Goal: Information Seeking & Learning: Learn about a topic

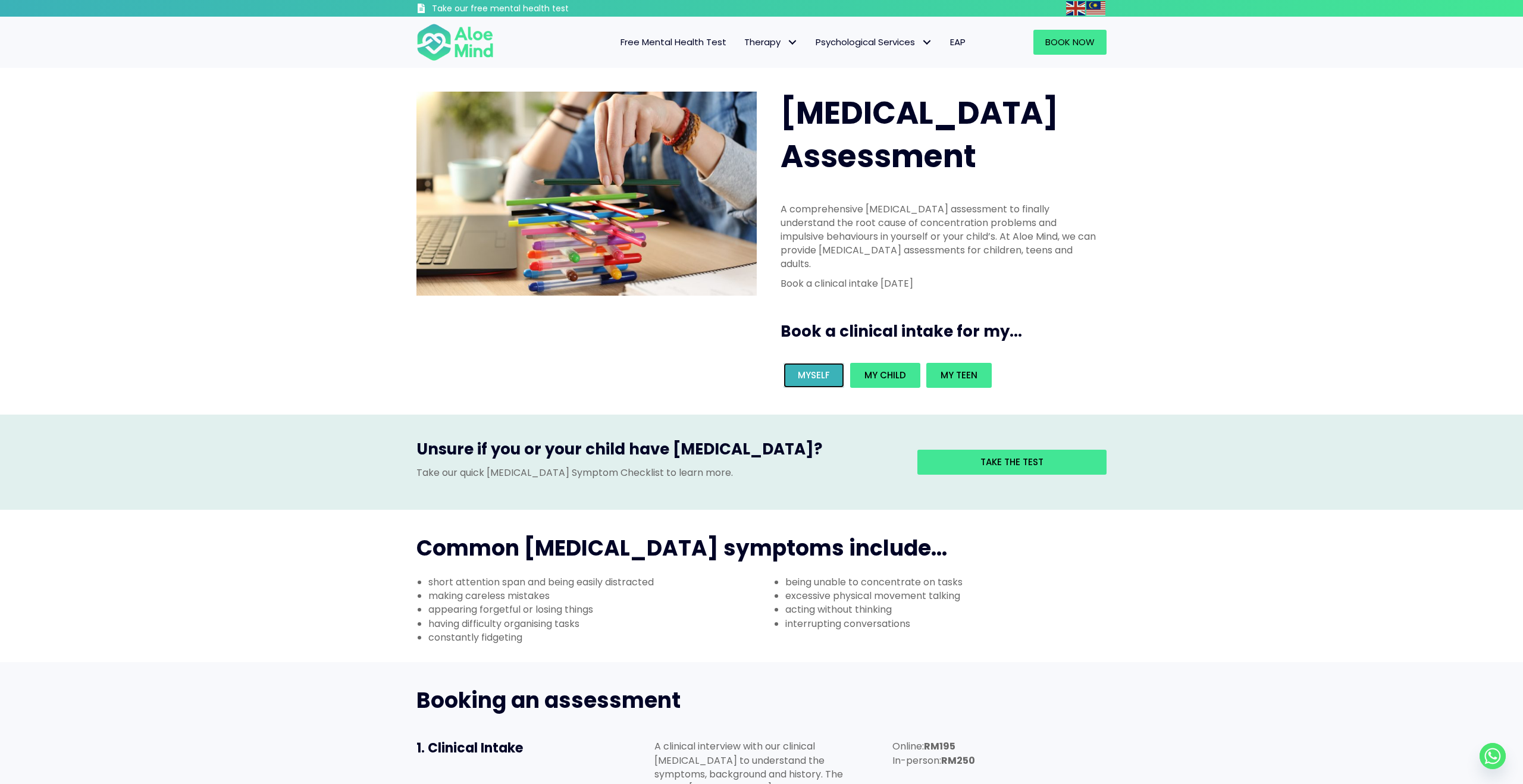
click at [803, 369] on span "Myself" at bounding box center [814, 375] width 32 height 12
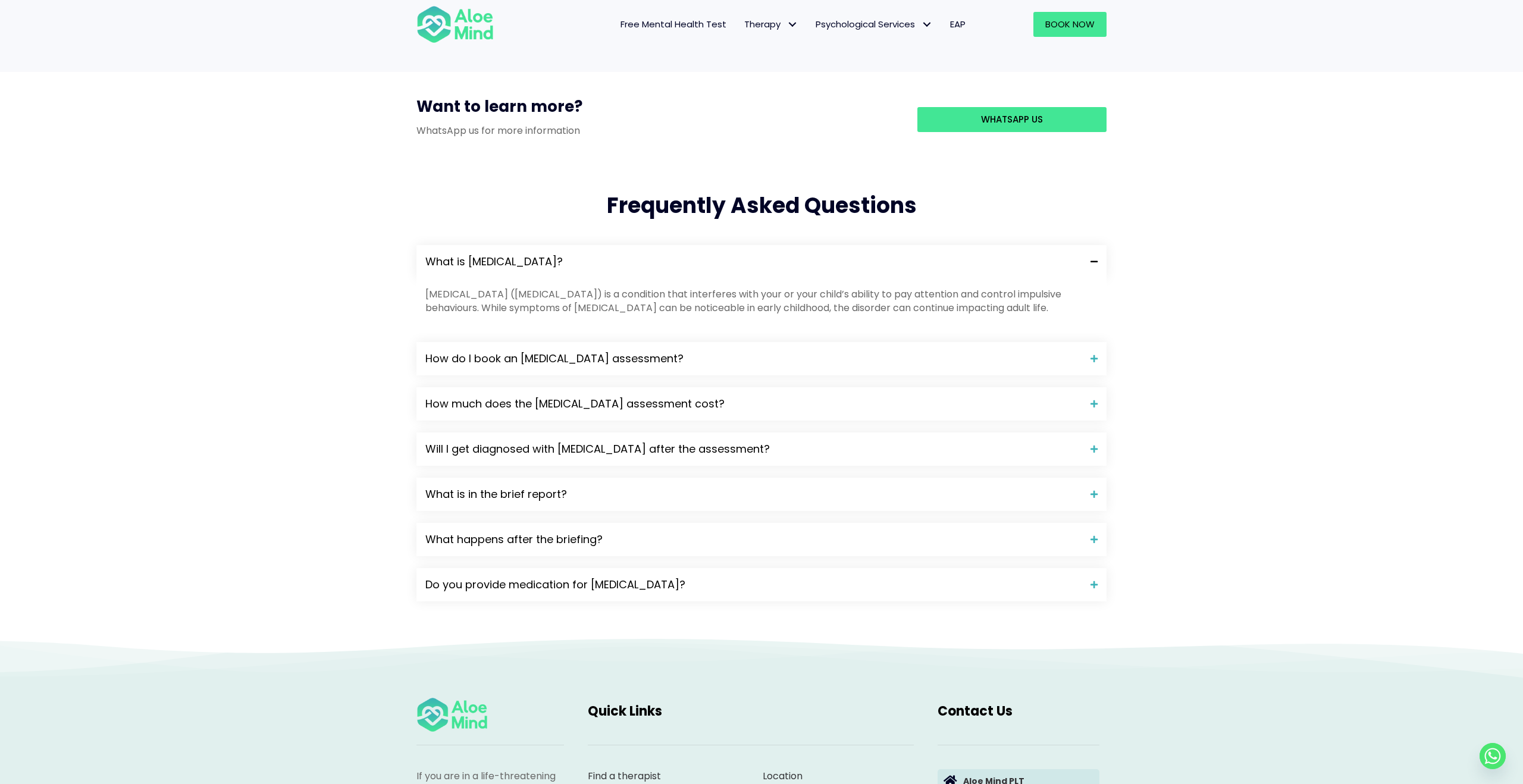
scroll to position [1100, 0]
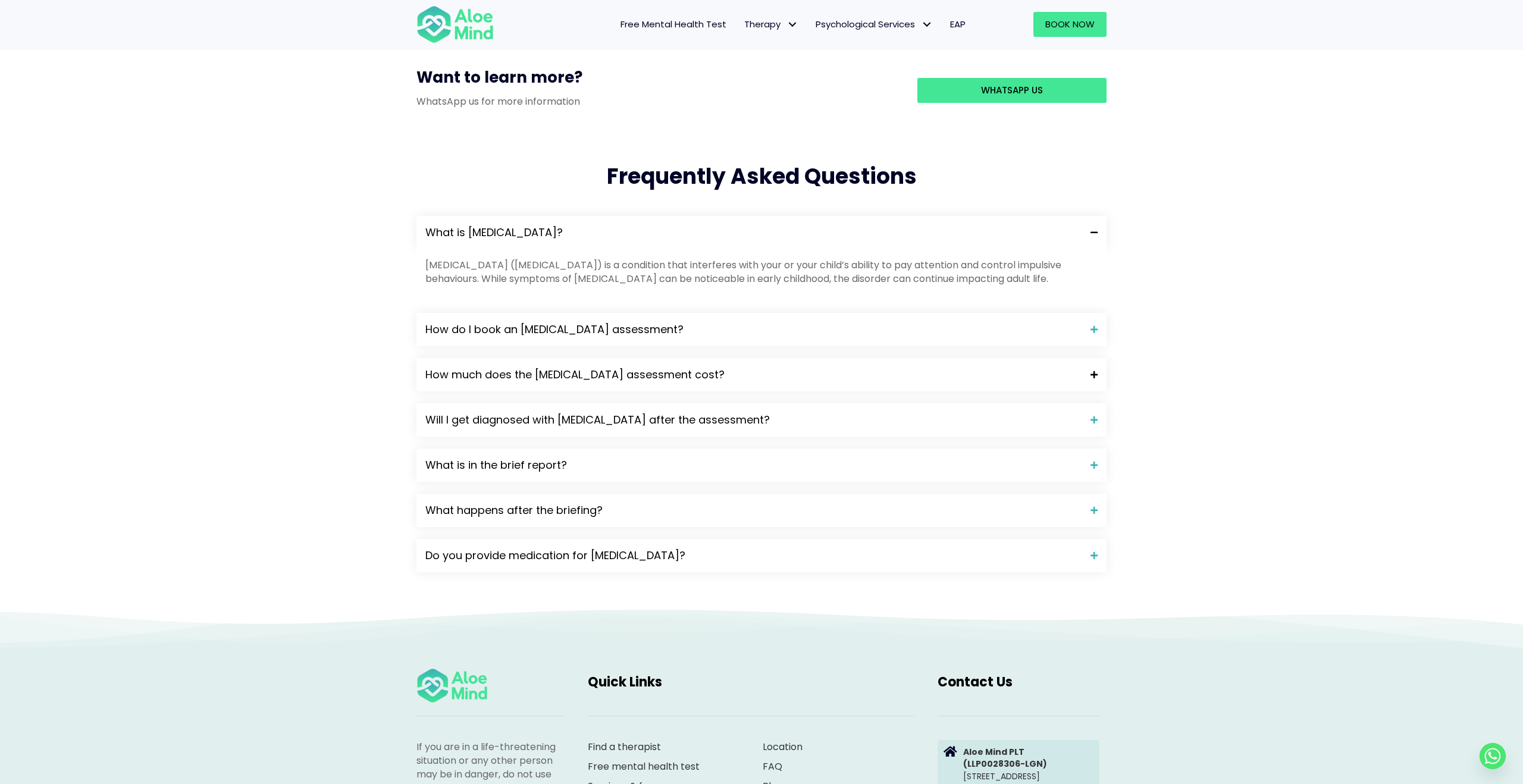
click at [584, 367] on span "How much does the [MEDICAL_DATA] assessment cost?" at bounding box center [753, 375] width 656 height 15
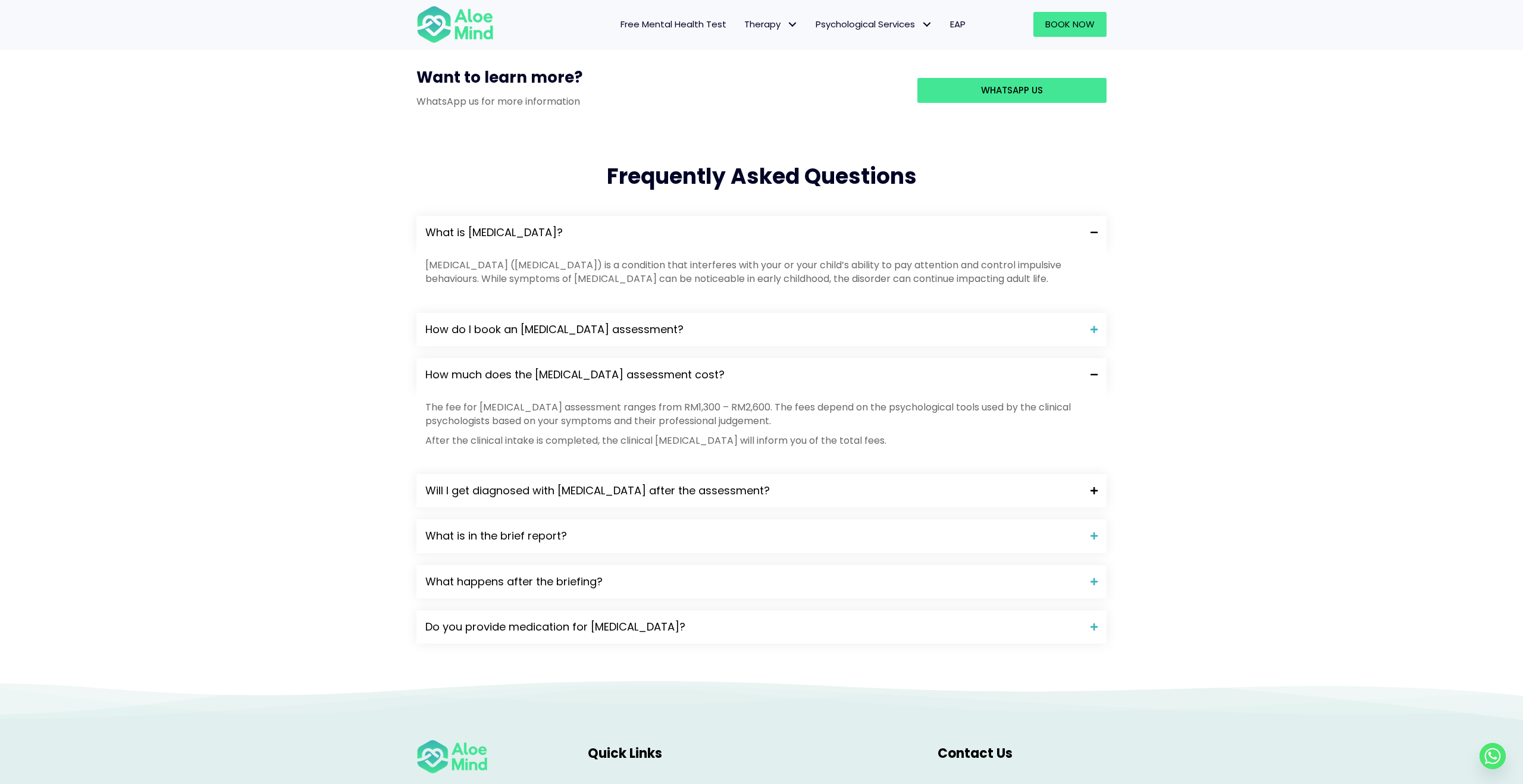
click at [614, 483] on span "Will I get diagnosed with [MEDICAL_DATA] after the assessment?" at bounding box center [753, 491] width 656 height 15
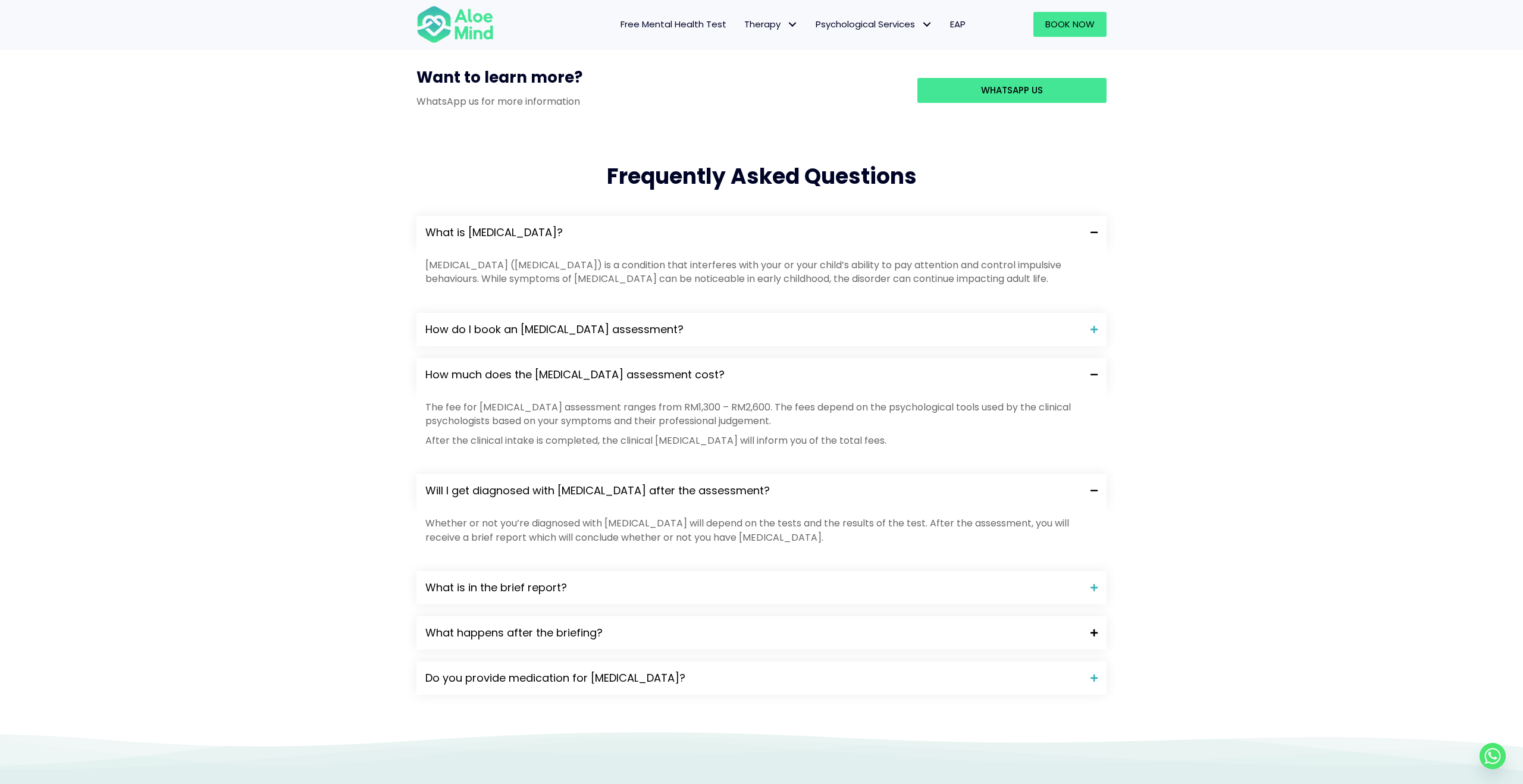
click at [611, 625] on span "What happens after the briefing?" at bounding box center [753, 633] width 656 height 15
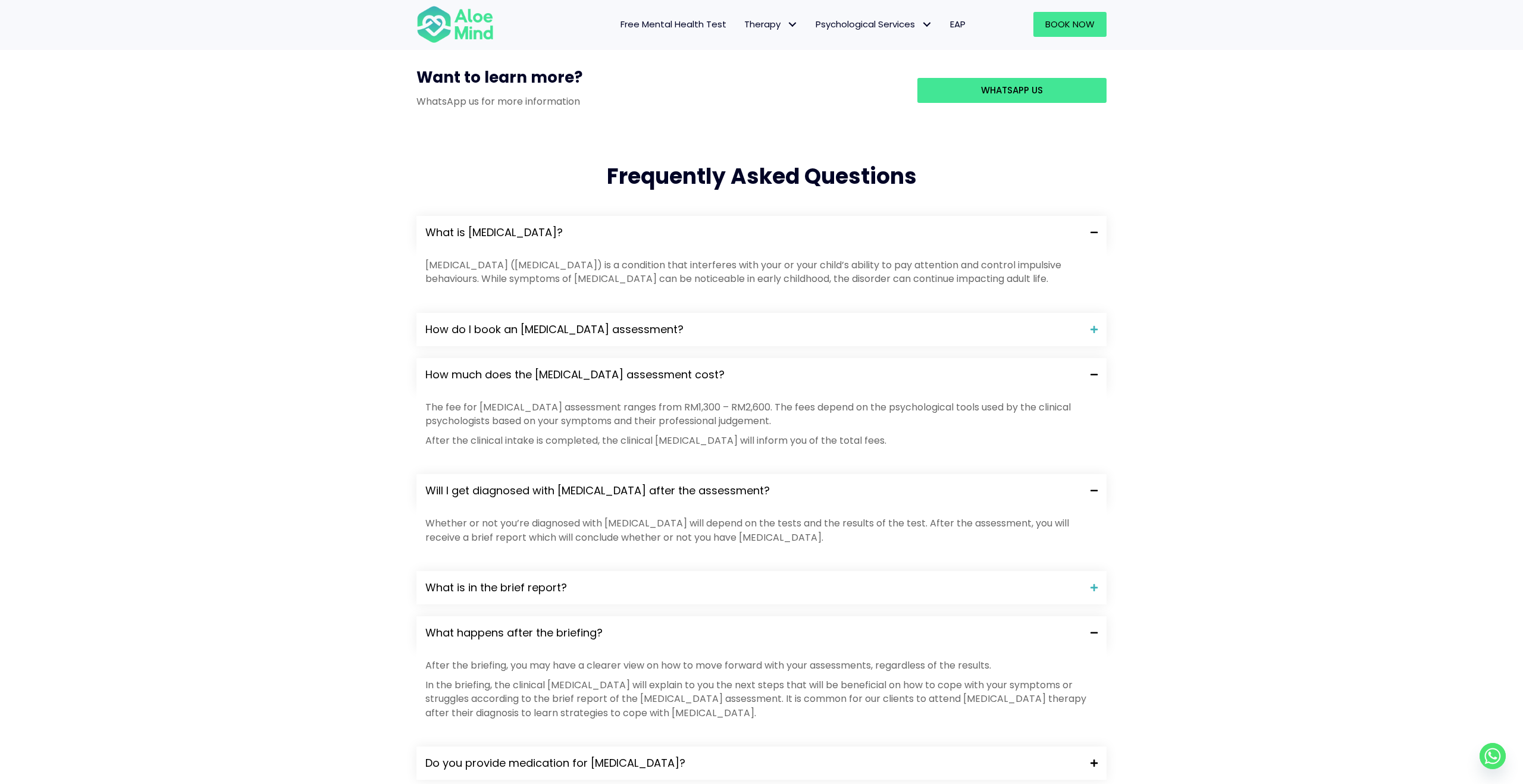
click at [600, 756] on span "Do you provide medication for [MEDICAL_DATA]?" at bounding box center [753, 763] width 656 height 15
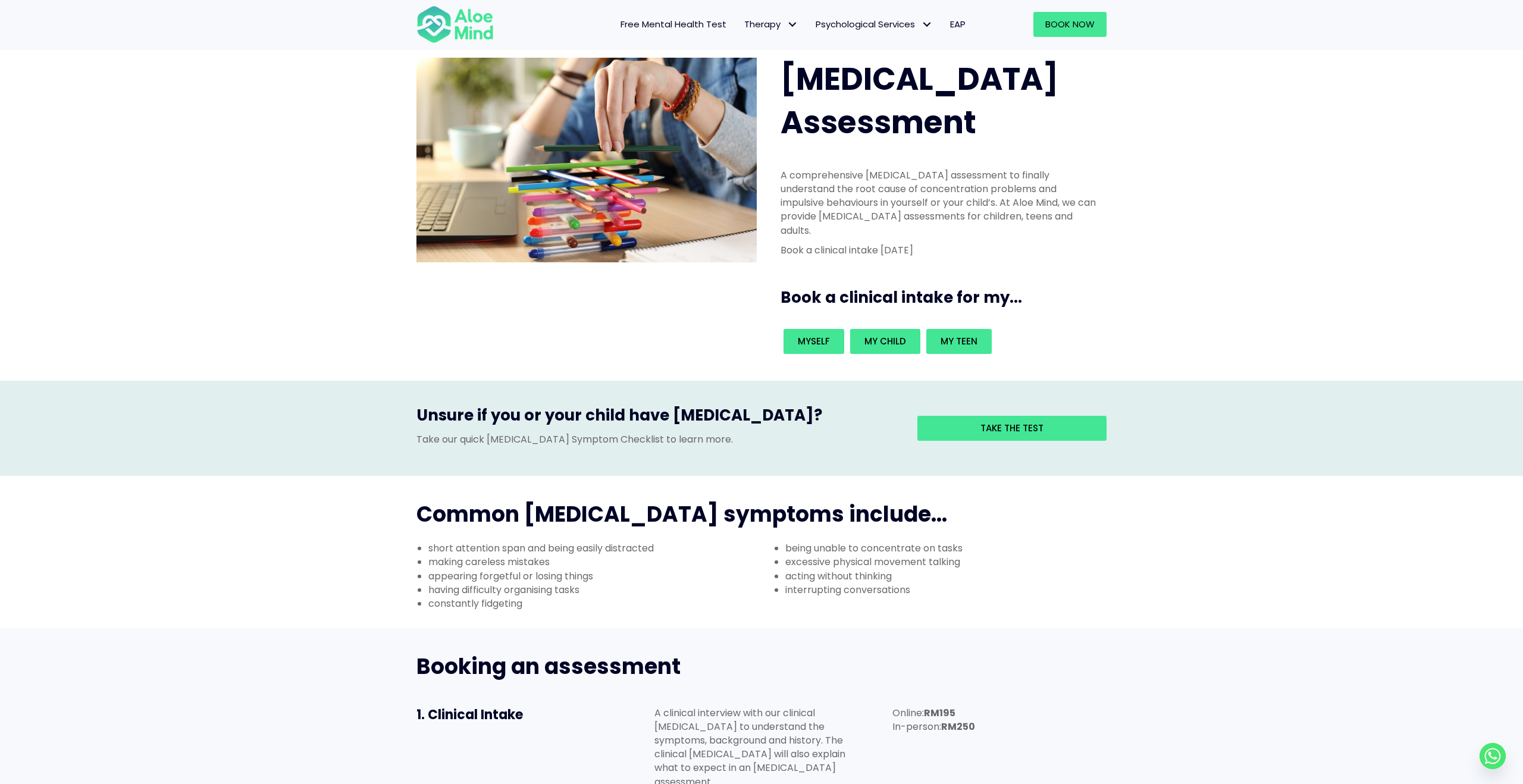
scroll to position [0, 0]
